Goal: Use online tool/utility: Utilize a website feature to perform a specific function

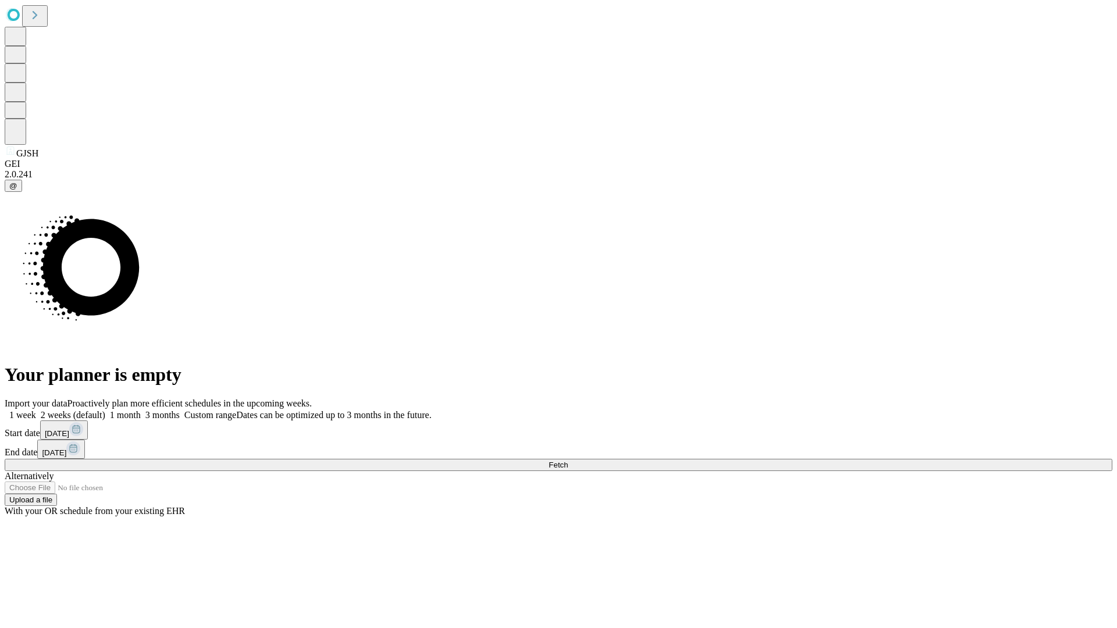
click at [568, 461] on span "Fetch" at bounding box center [557, 465] width 19 height 9
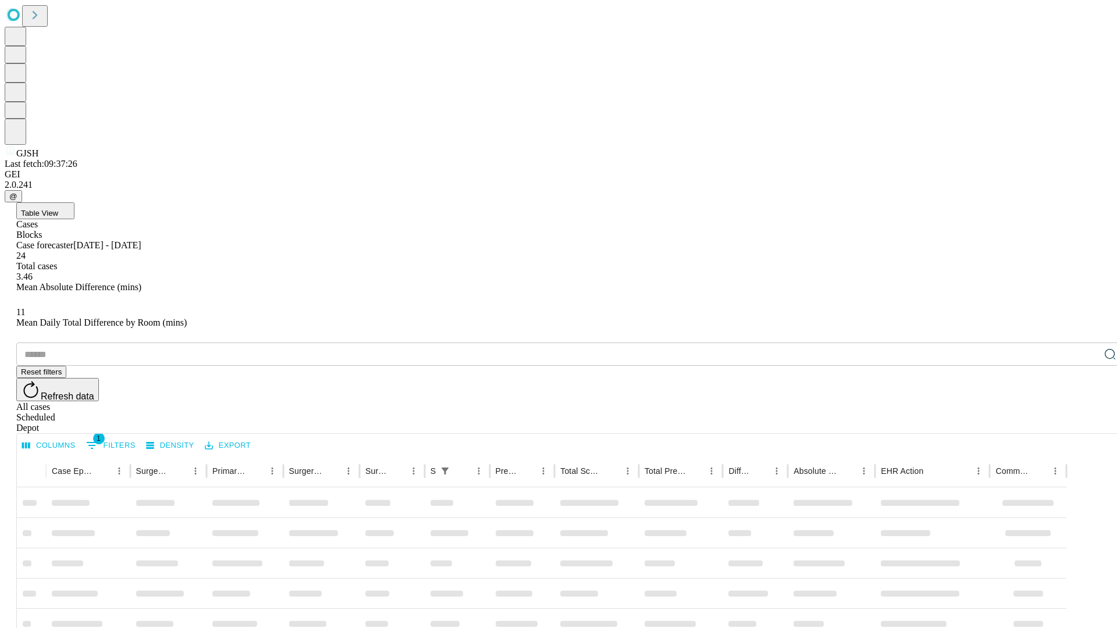
click at [58, 209] on span "Table View" at bounding box center [39, 213] width 37 height 9
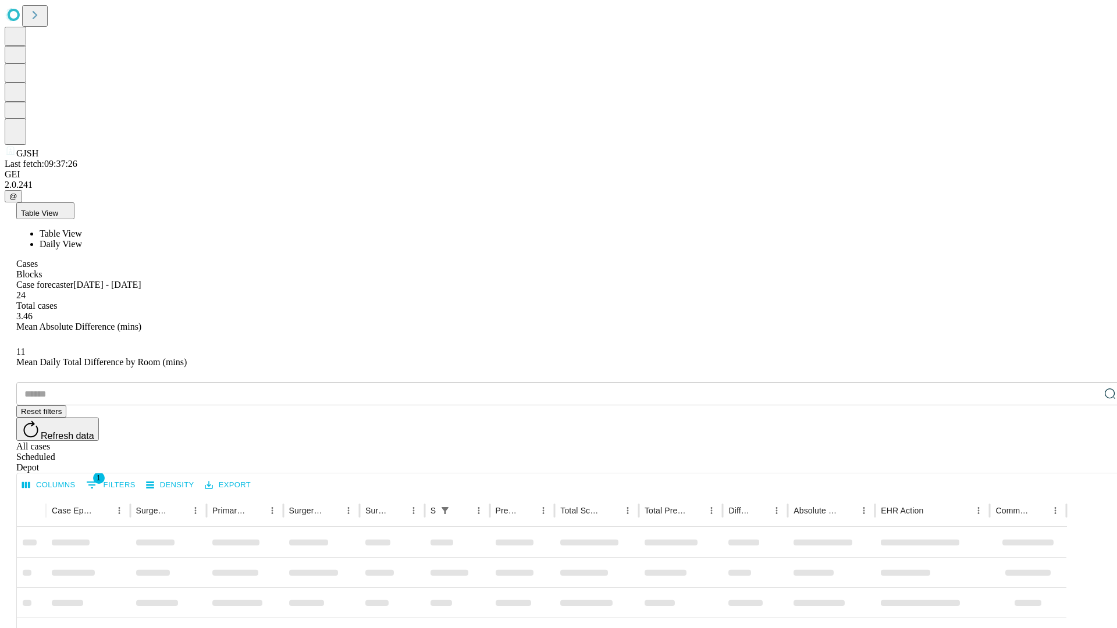
click at [82, 239] on span "Daily View" at bounding box center [61, 244] width 42 height 10
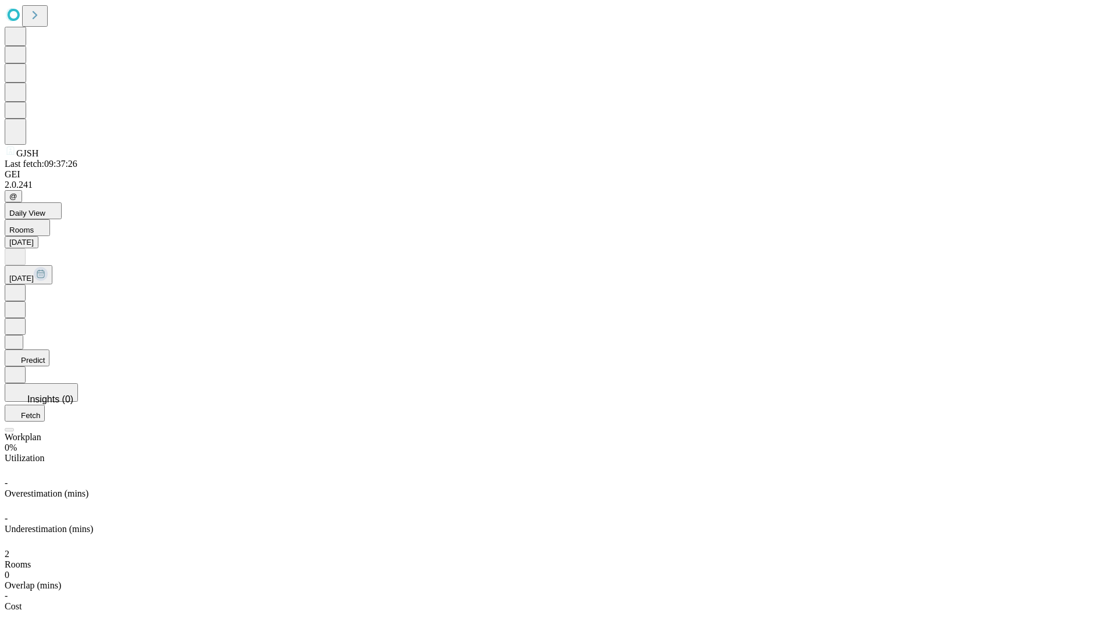
click at [49, 350] on button "Predict" at bounding box center [27, 358] width 45 height 17
